Goal: Navigation & Orientation: Find specific page/section

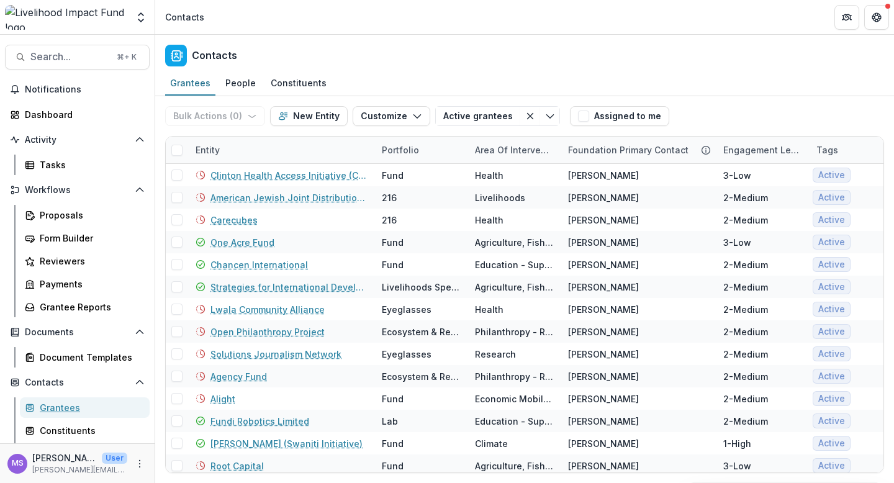
click at [64, 401] on div "Grantees" at bounding box center [90, 407] width 100 height 13
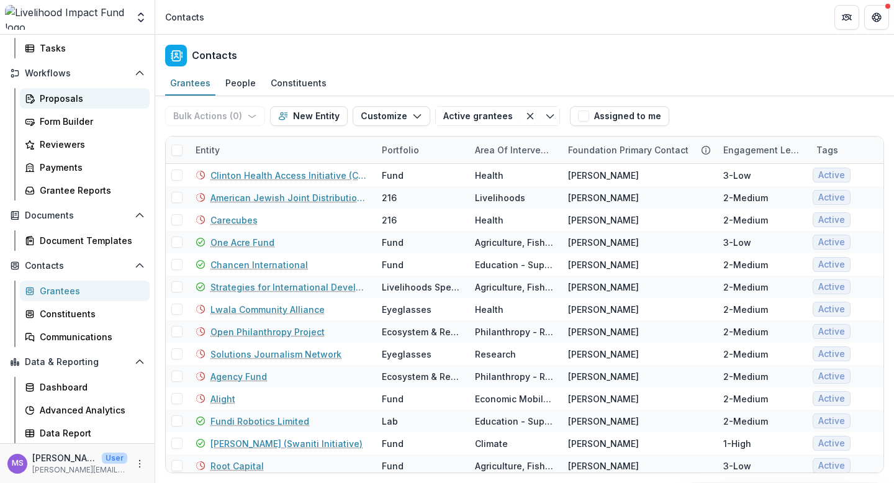
click at [60, 103] on div "Proposals" at bounding box center [90, 98] width 100 height 13
